Goal: Information Seeking & Learning: Learn about a topic

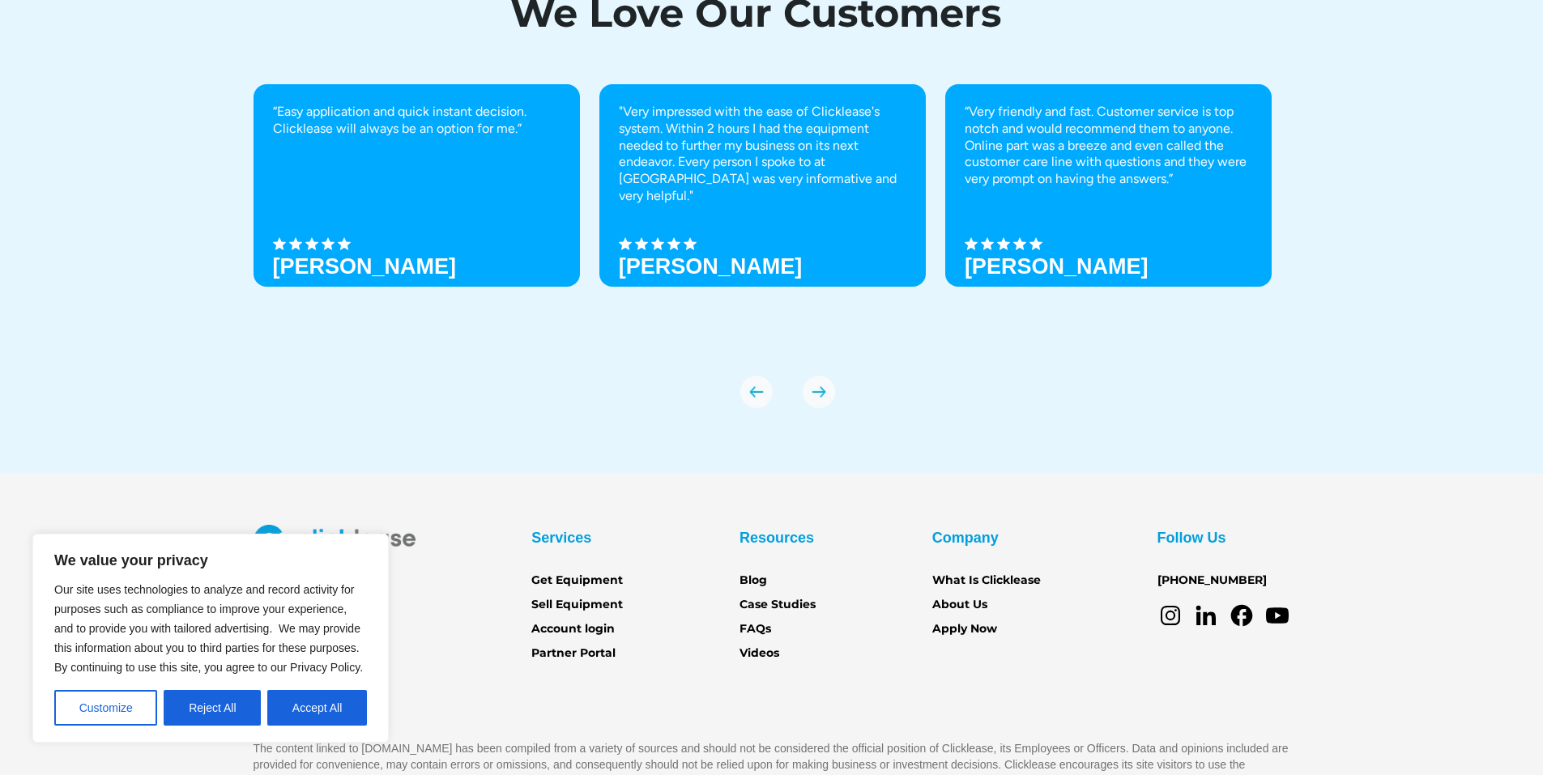
scroll to position [5679, 0]
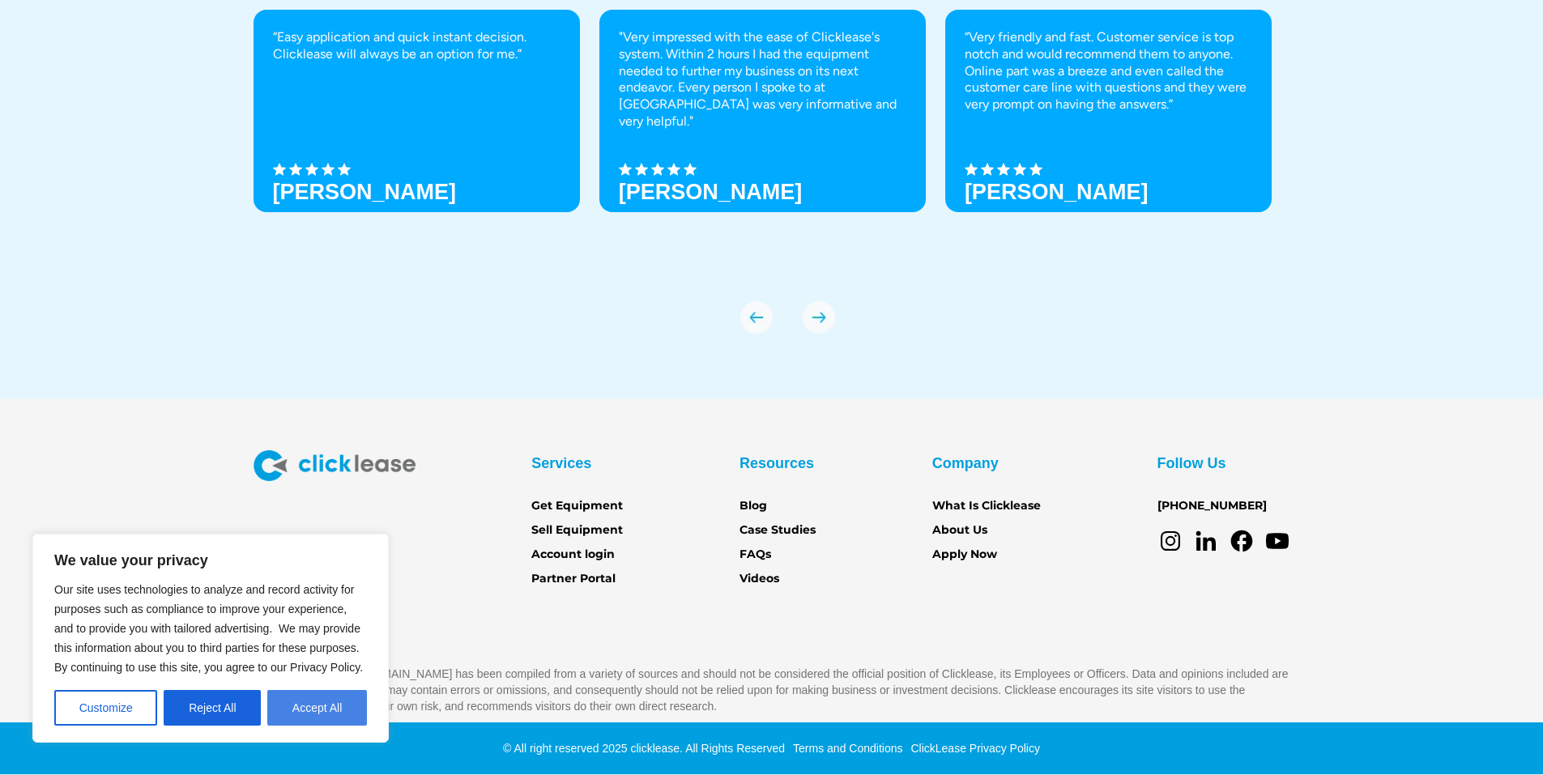
click at [323, 707] on button "Accept All" at bounding box center [317, 708] width 100 height 36
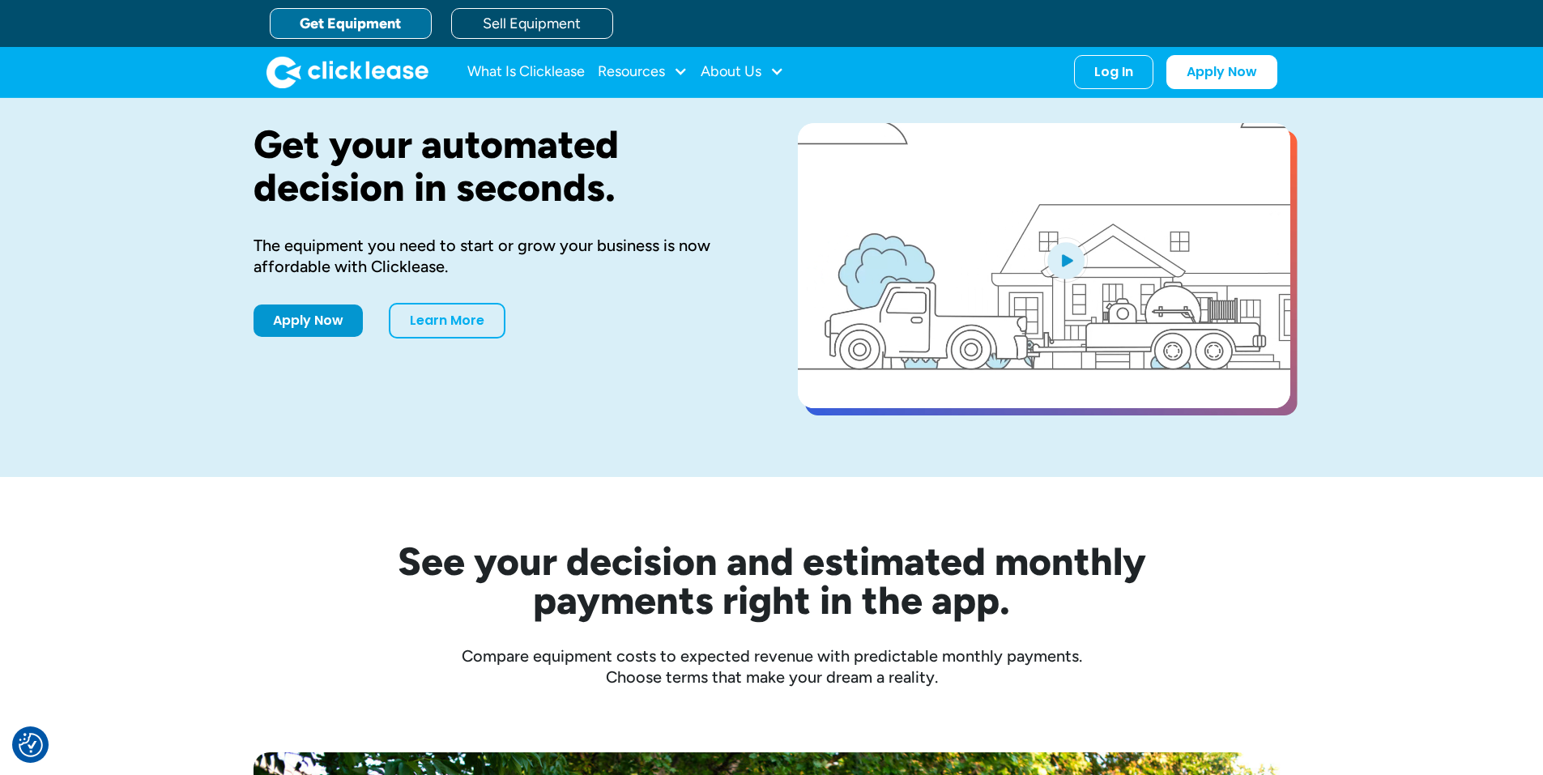
scroll to position [0, 0]
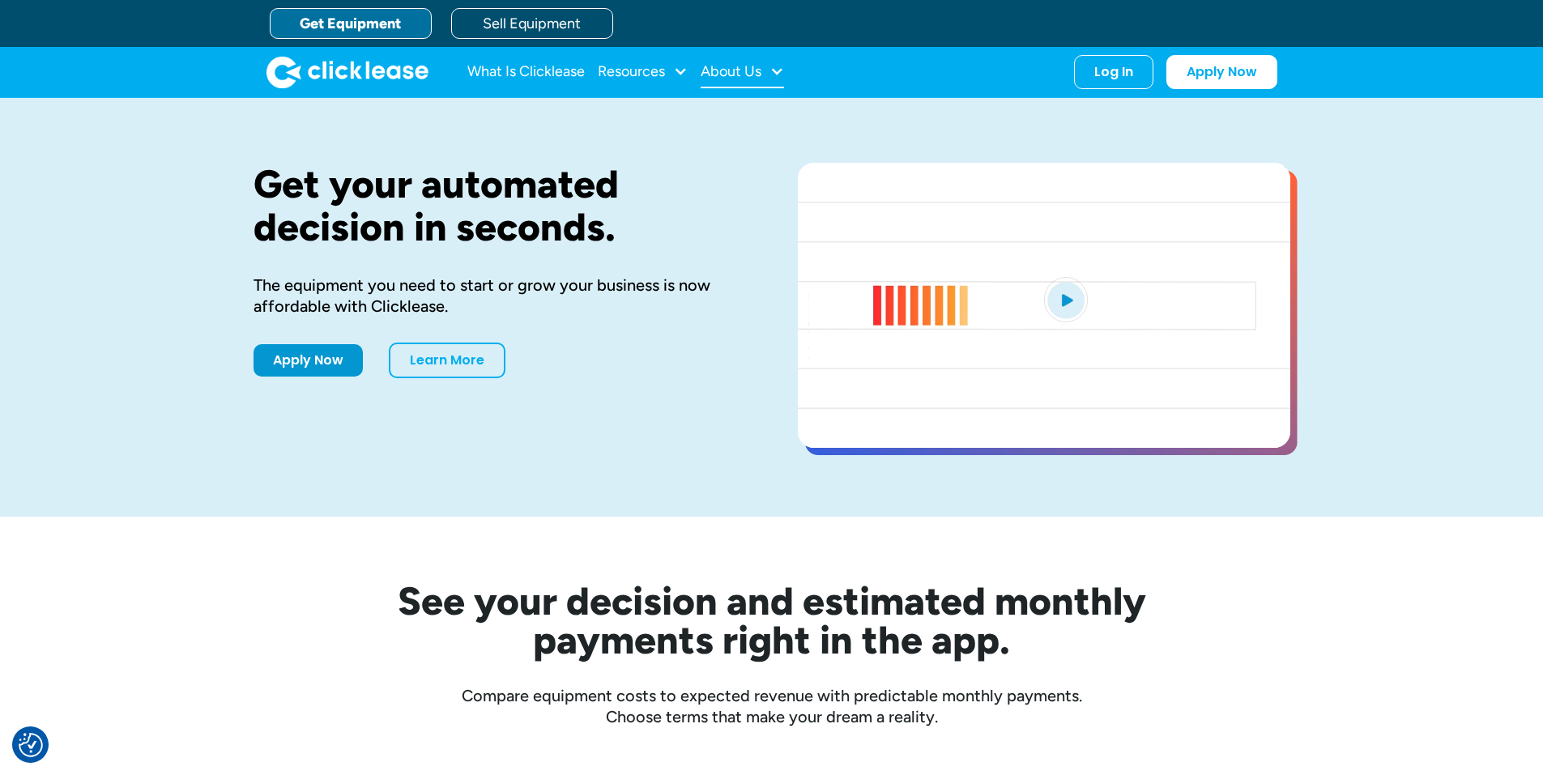
click at [765, 73] on div "About Us" at bounding box center [742, 72] width 83 height 32
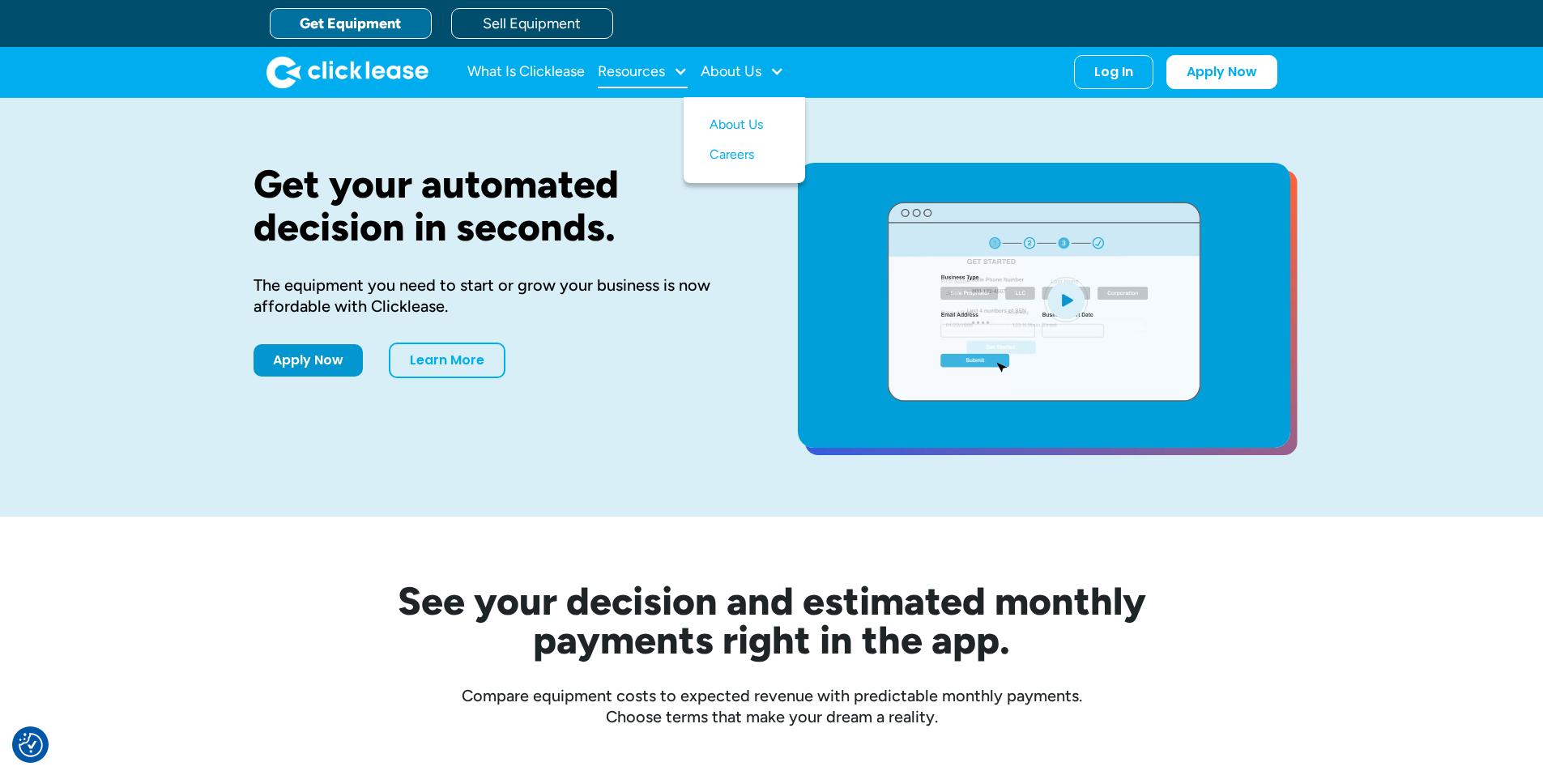
click at [663, 71] on div "Resources" at bounding box center [631, 71] width 67 height 0
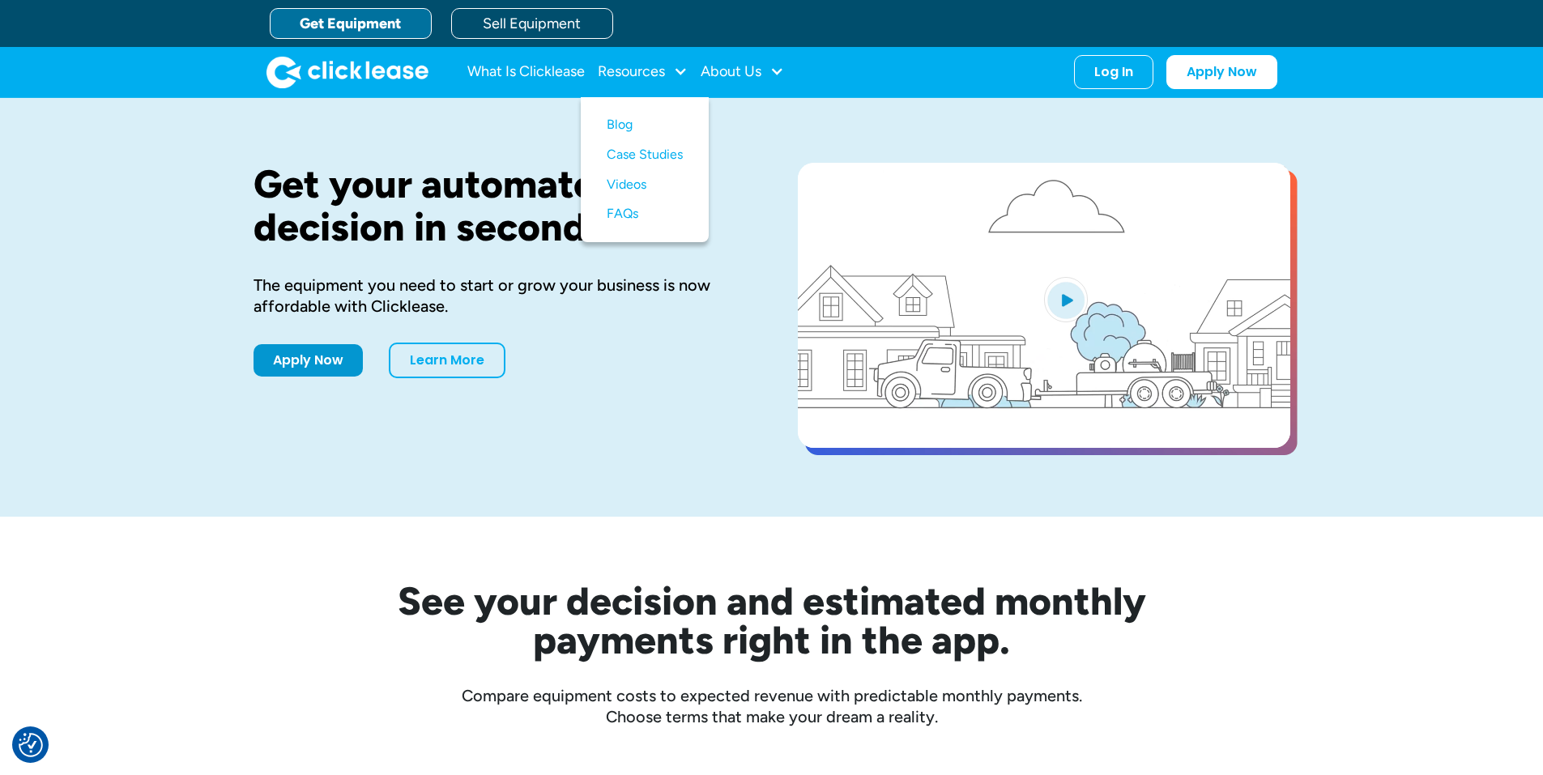
click at [337, 68] on img "home" at bounding box center [347, 72] width 162 height 32
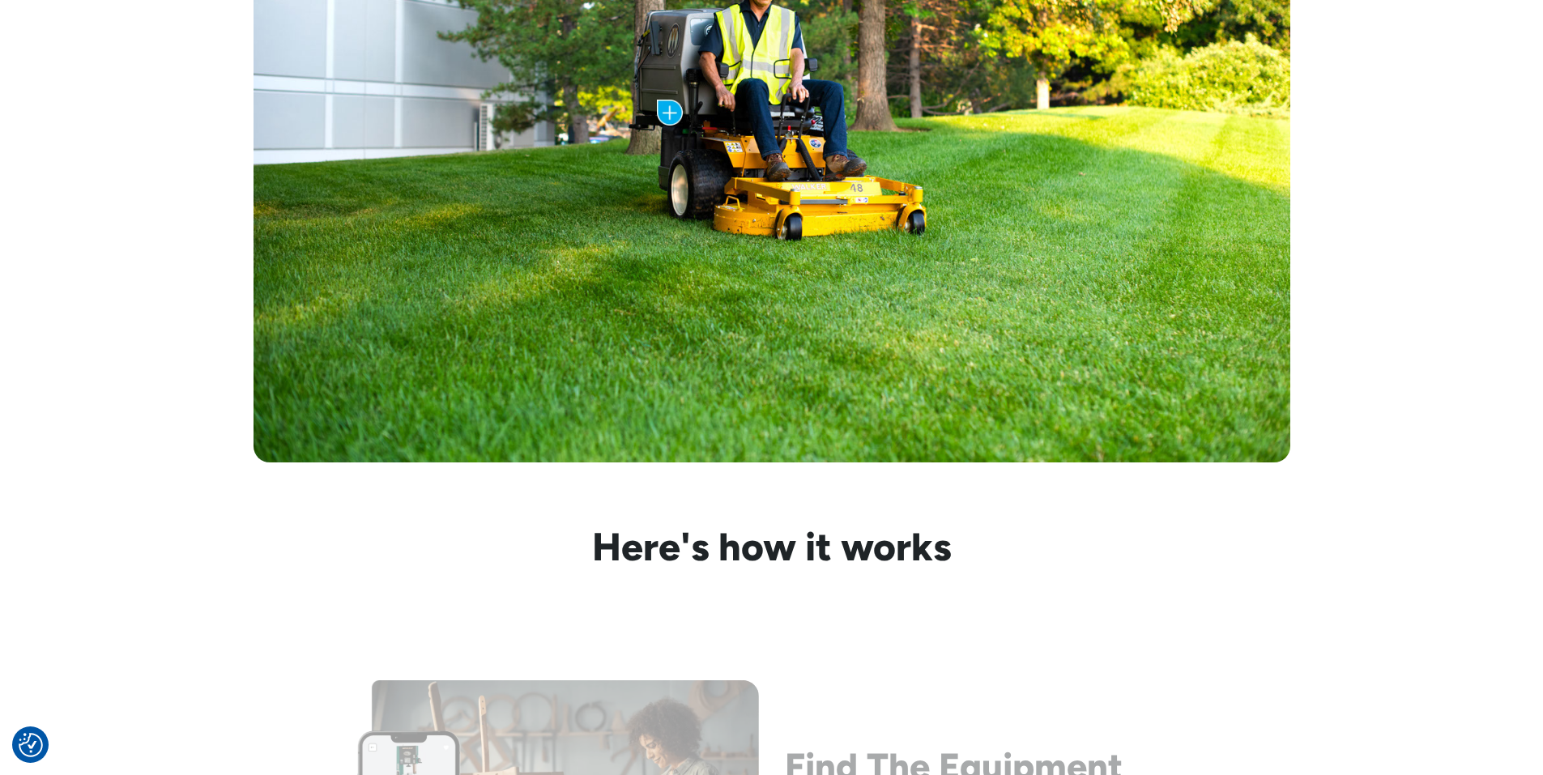
scroll to position [1296, 0]
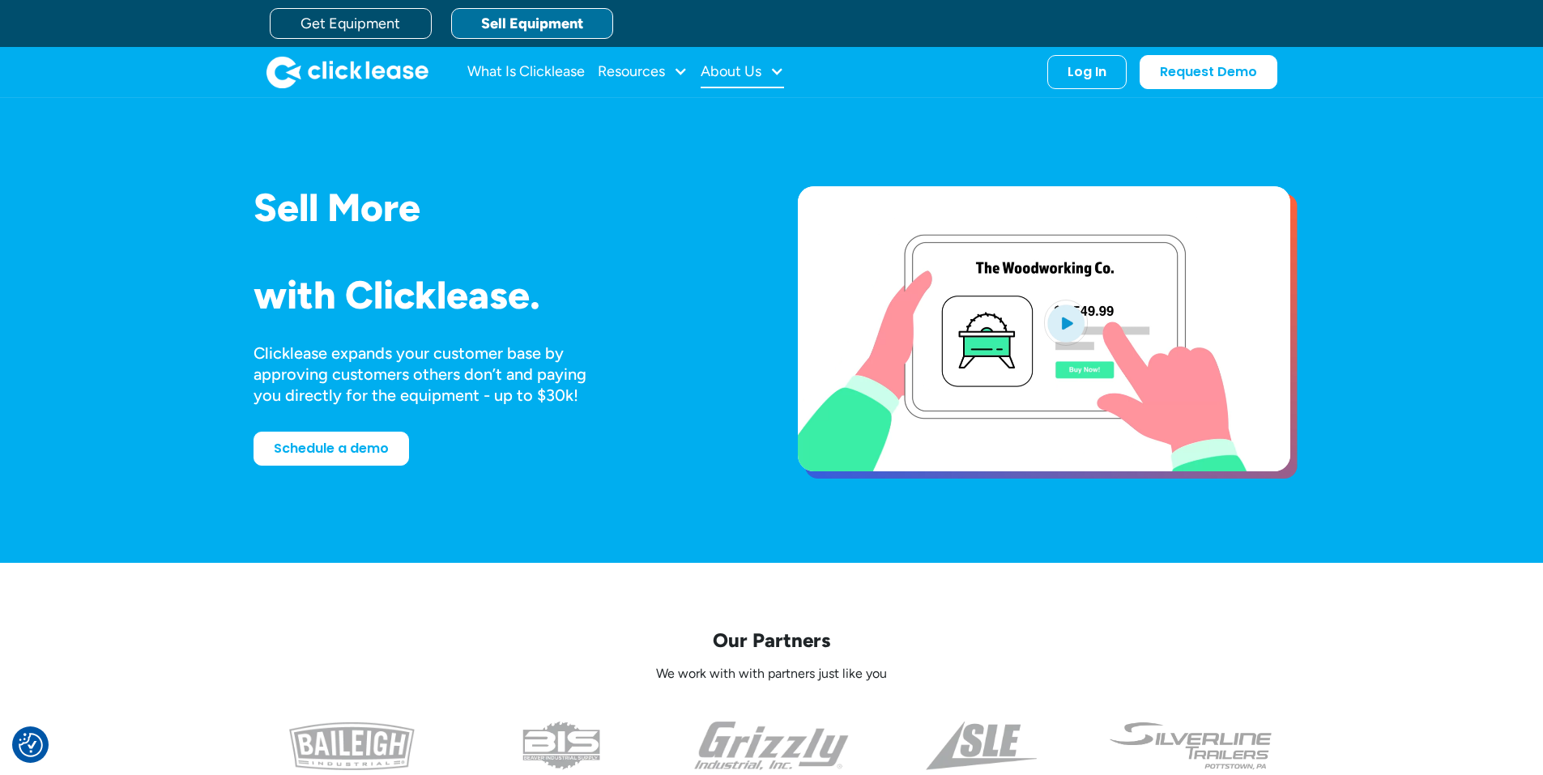
click at [759, 71] on div "About Us" at bounding box center [731, 71] width 61 height 0
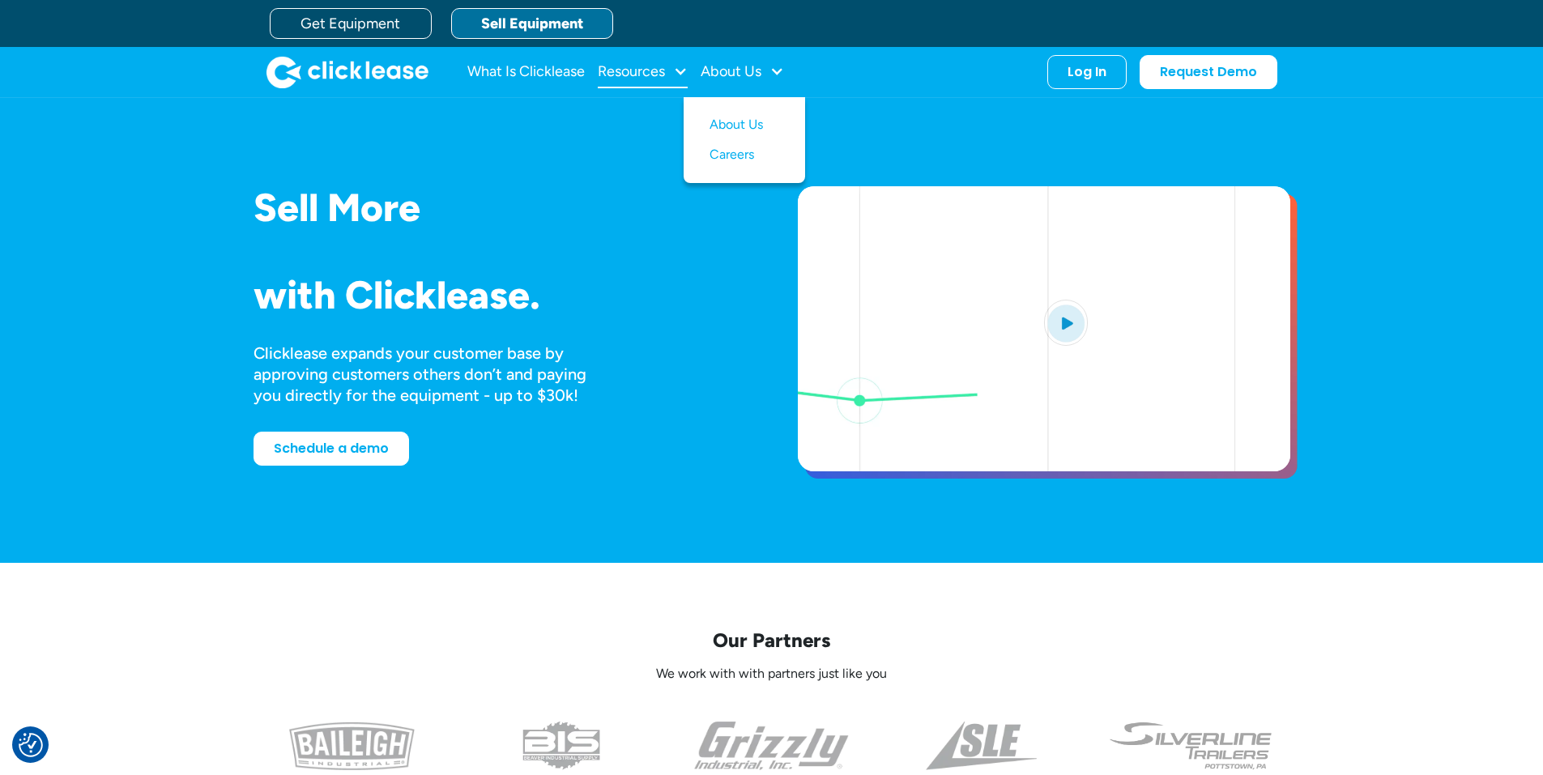
click at [654, 71] on div "Resources" at bounding box center [631, 71] width 67 height 0
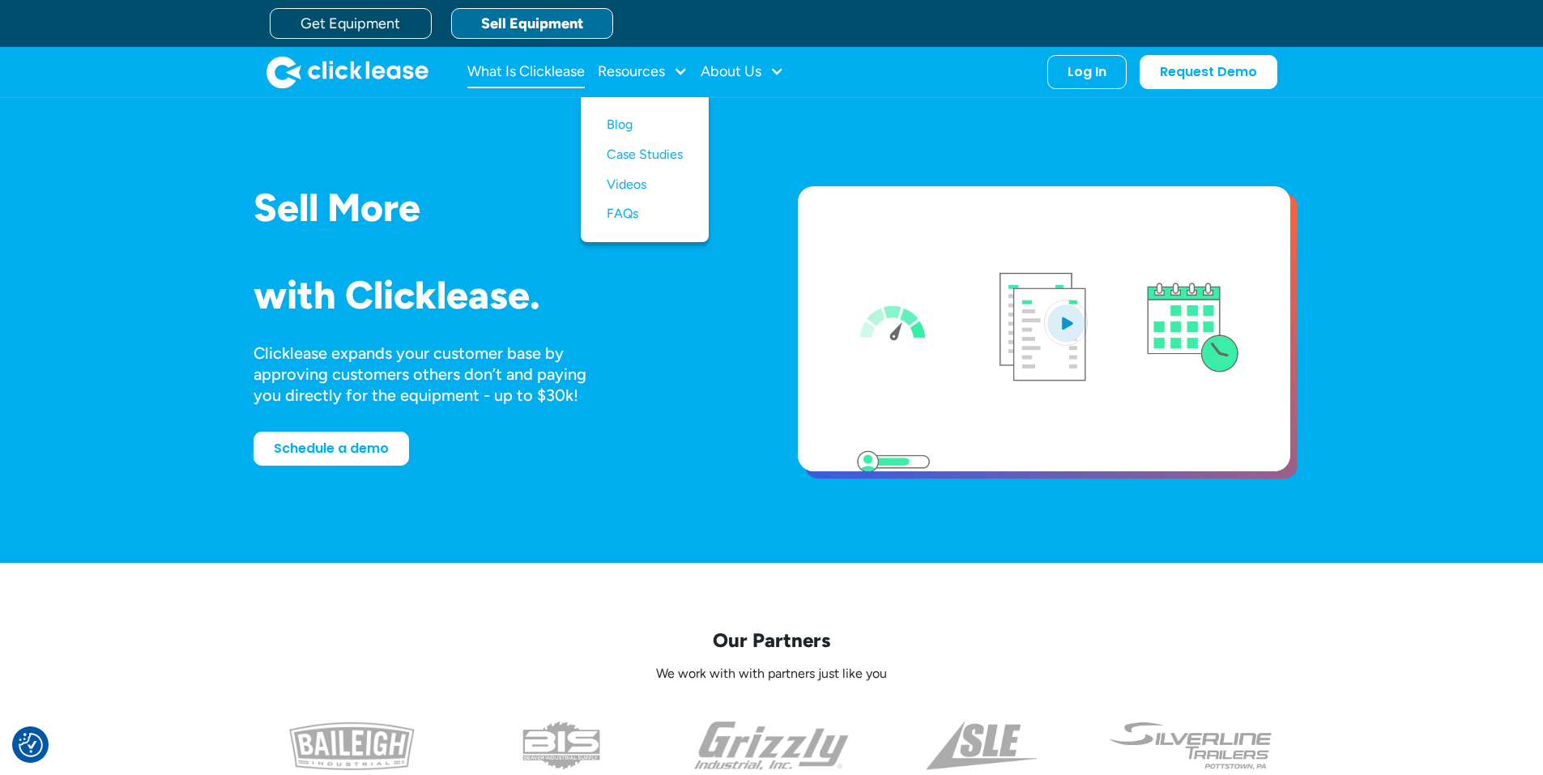
click at [565, 66] on link "What Is Clicklease" at bounding box center [525, 72] width 117 height 32
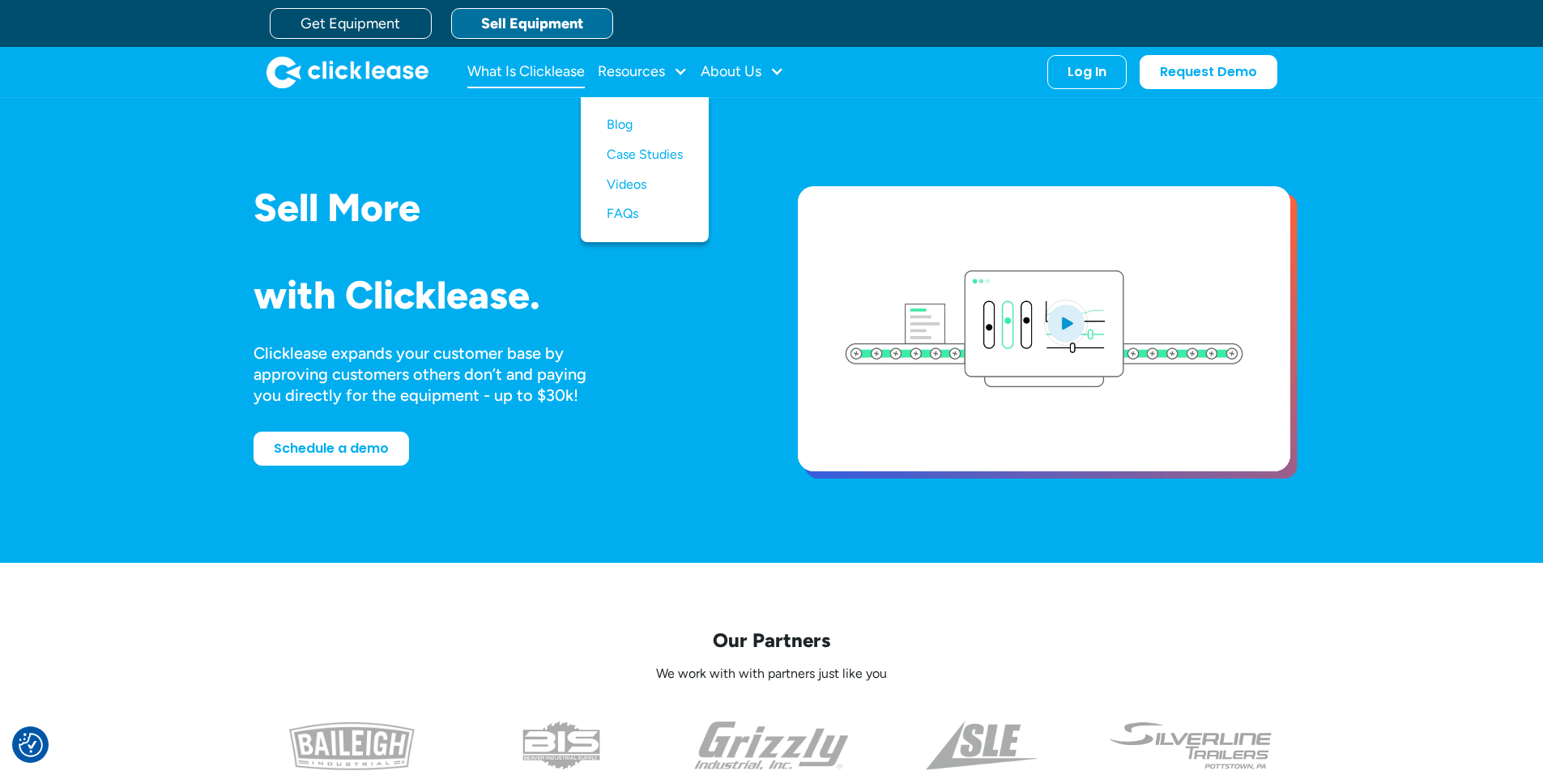
click at [565, 66] on link "What Is Clicklease" at bounding box center [525, 72] width 117 height 32
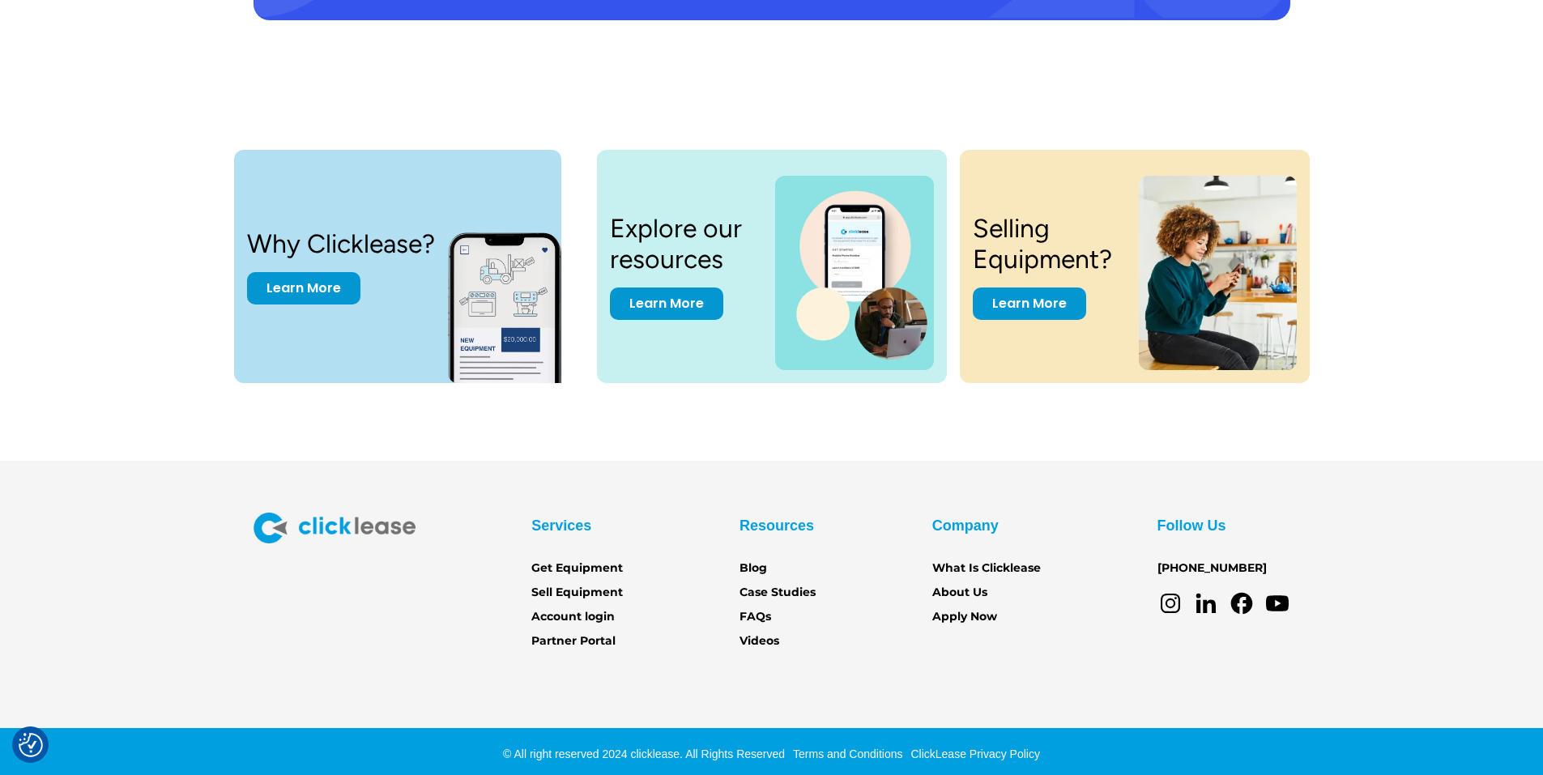
scroll to position [3336, 0]
